Goal: Task Accomplishment & Management: Manage account settings

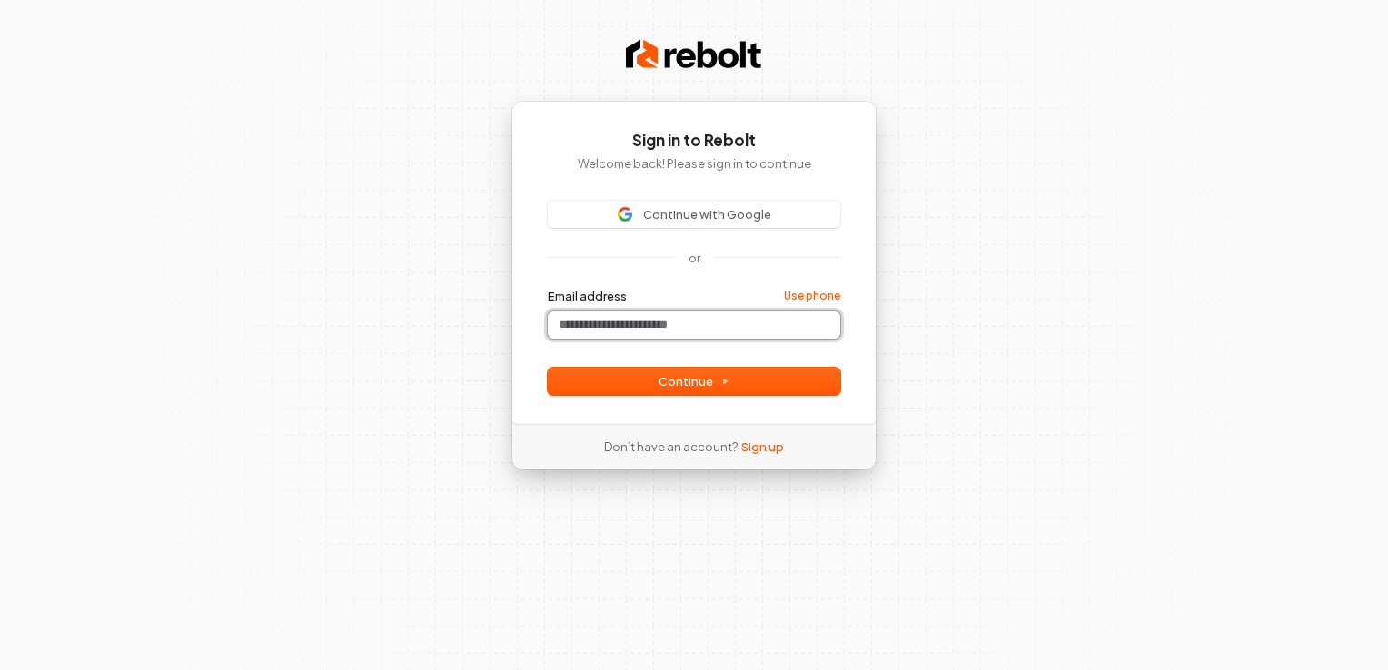
click at [640, 316] on input "Email address" at bounding box center [694, 325] width 293 height 27
click at [694, 382] on span "Continue" at bounding box center [694, 381] width 71 height 16
type input "**********"
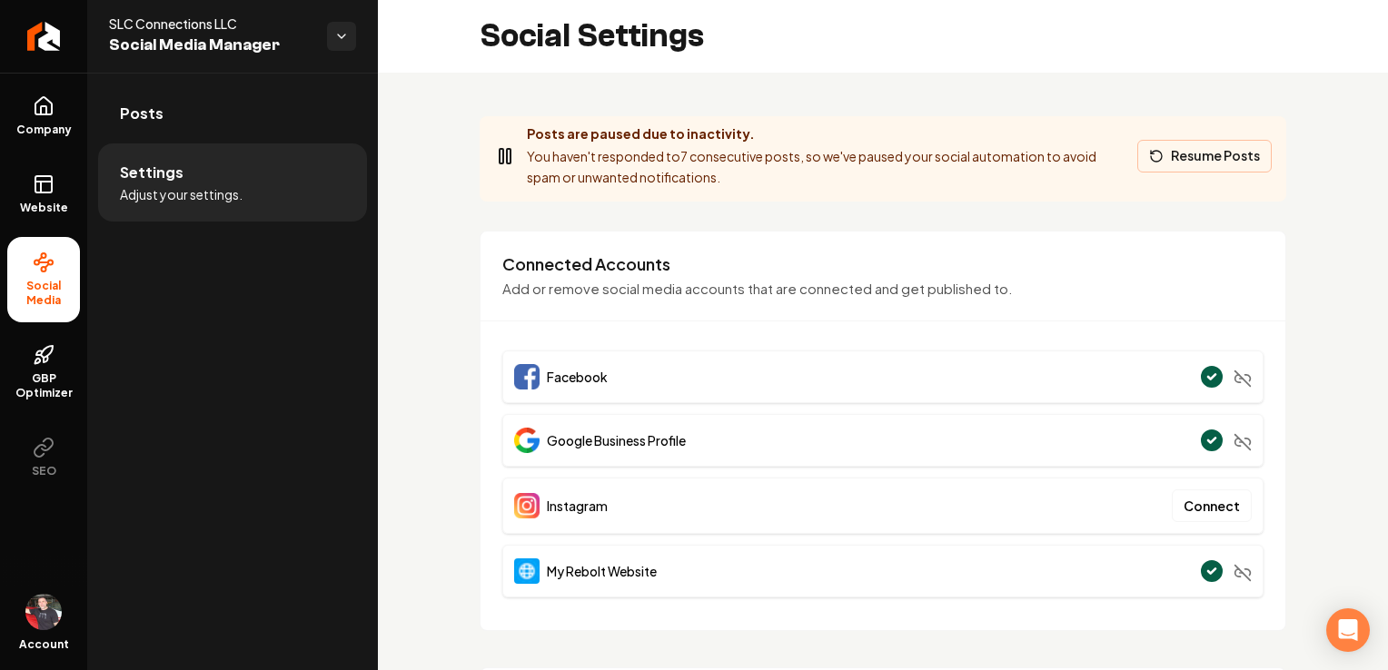
click at [1235, 161] on button "Resume Posts" at bounding box center [1204, 156] width 134 height 33
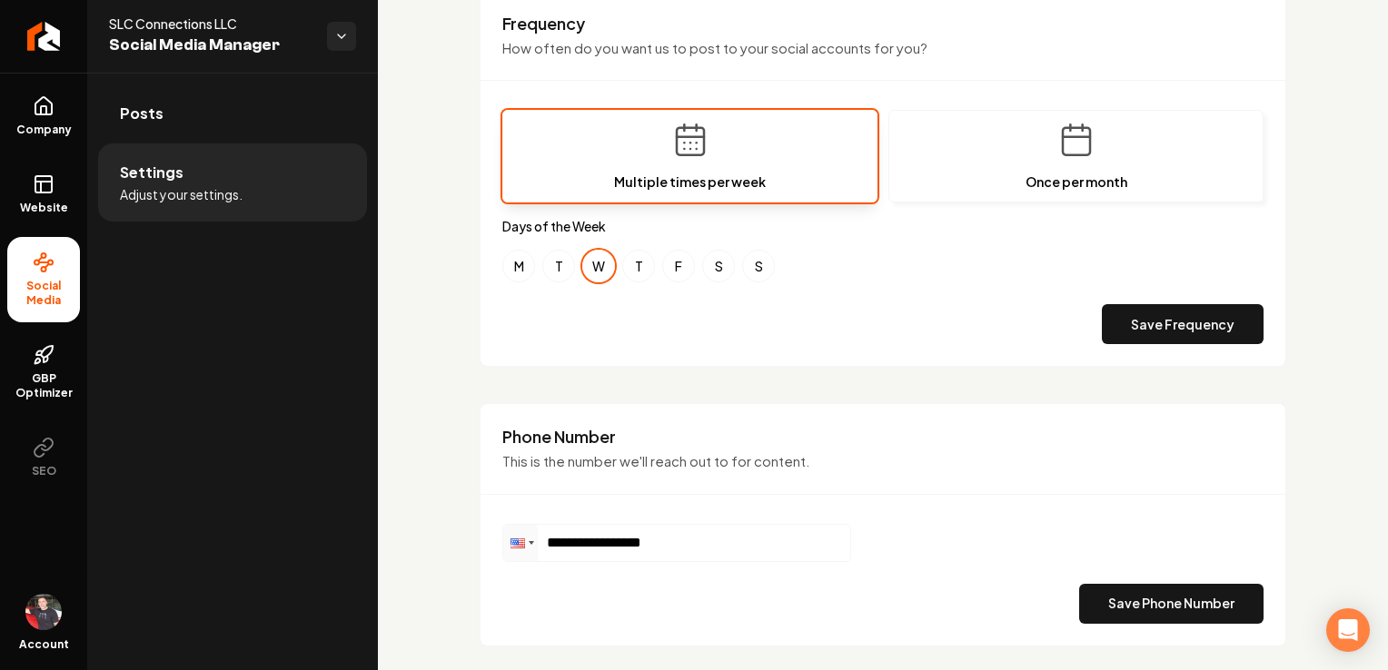
scroll to position [637, 0]
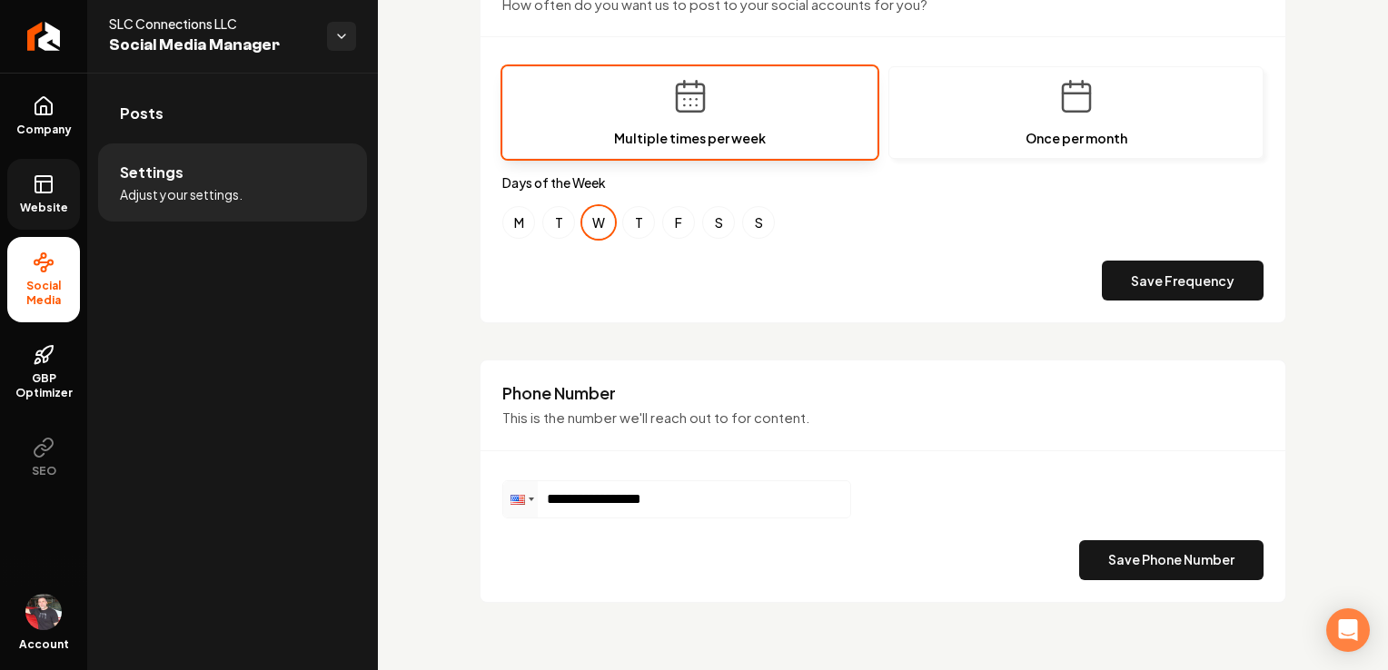
click at [35, 203] on span "Website" at bounding box center [44, 208] width 63 height 15
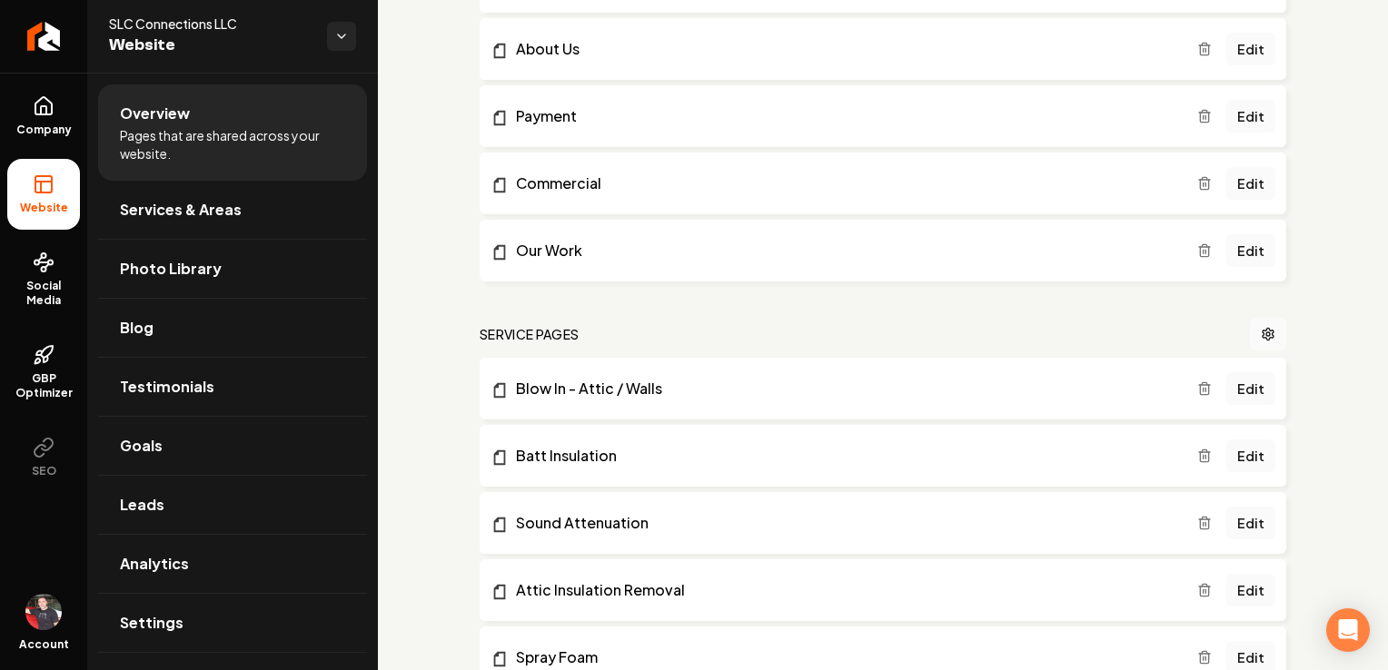
scroll to position [454, 0]
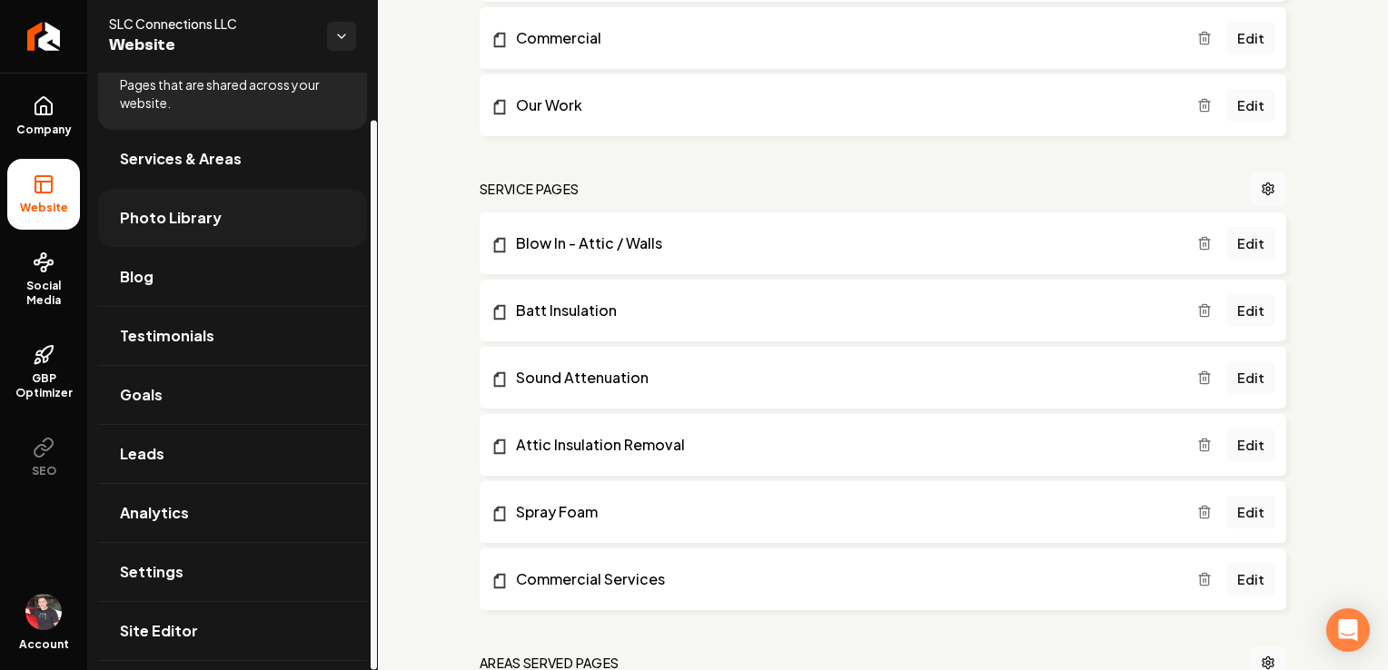
click at [164, 220] on span "Photo Library" at bounding box center [171, 218] width 102 height 22
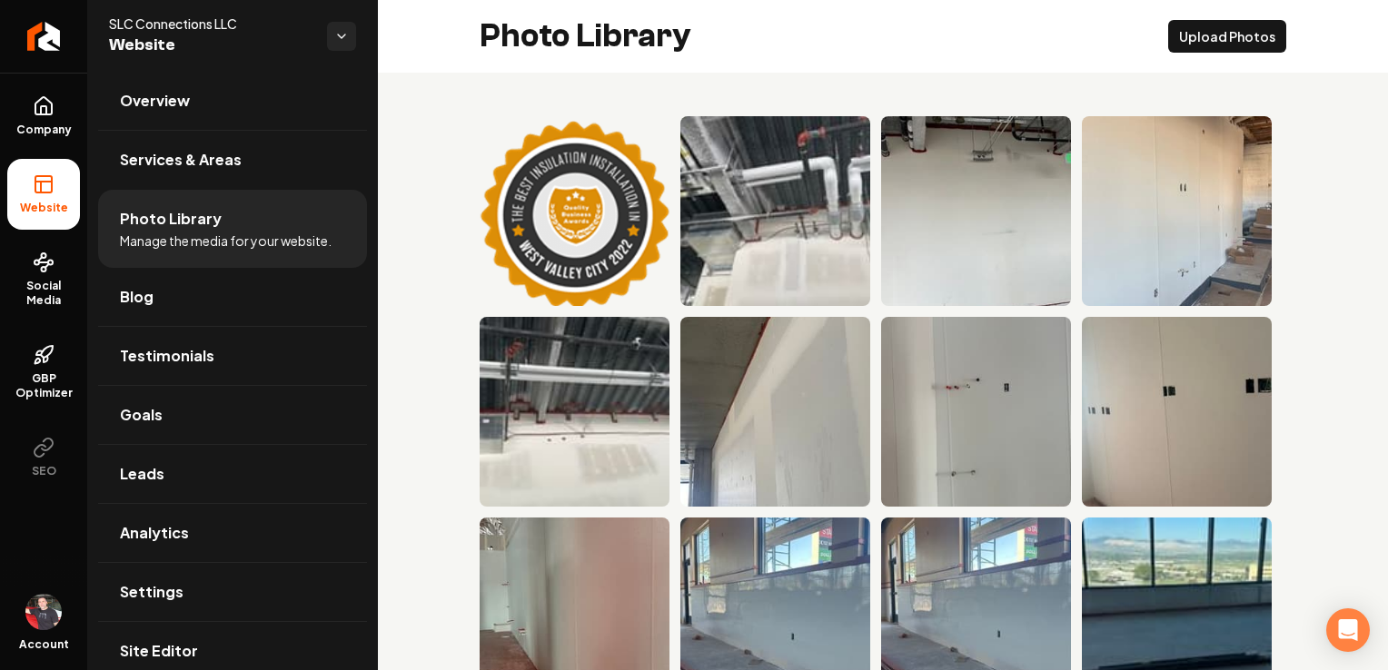
click at [84, 287] on ul "Company Website Social Media GBP Optimizer SEO" at bounding box center [43, 287] width 87 height 428
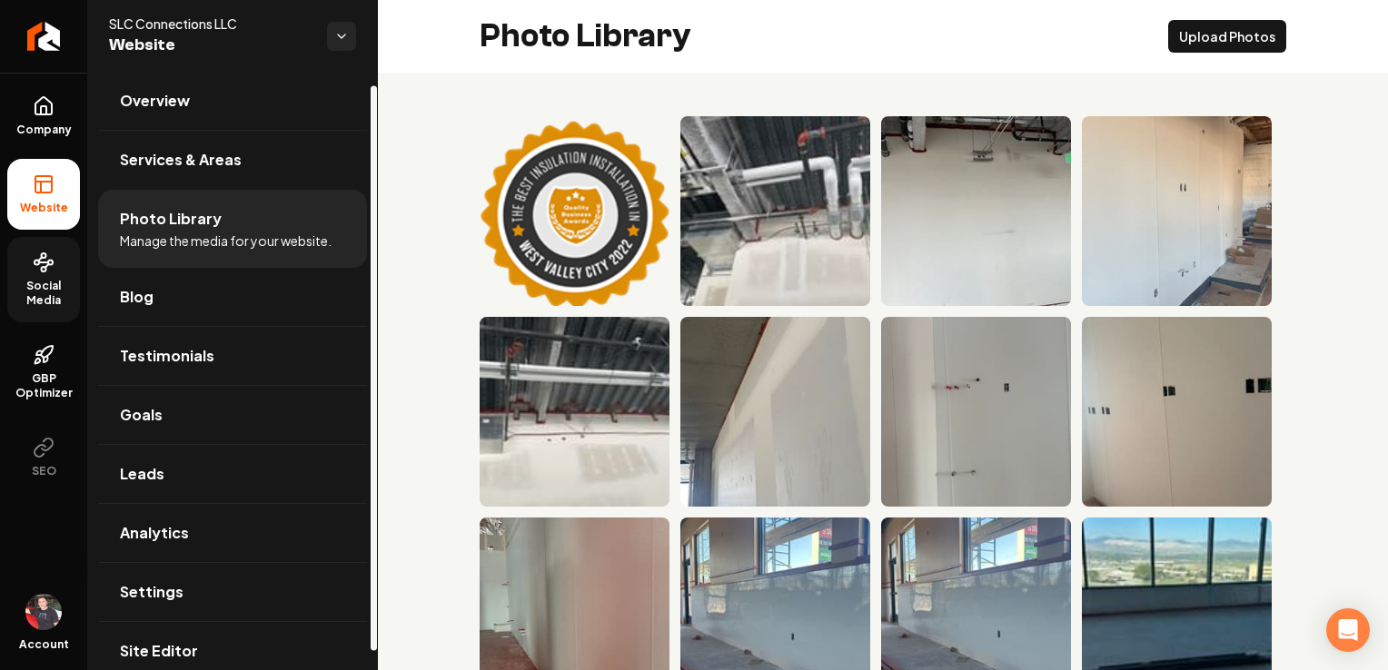
click at [69, 277] on link "Social Media" at bounding box center [43, 279] width 73 height 85
